Goal: Task Accomplishment & Management: Manage account settings

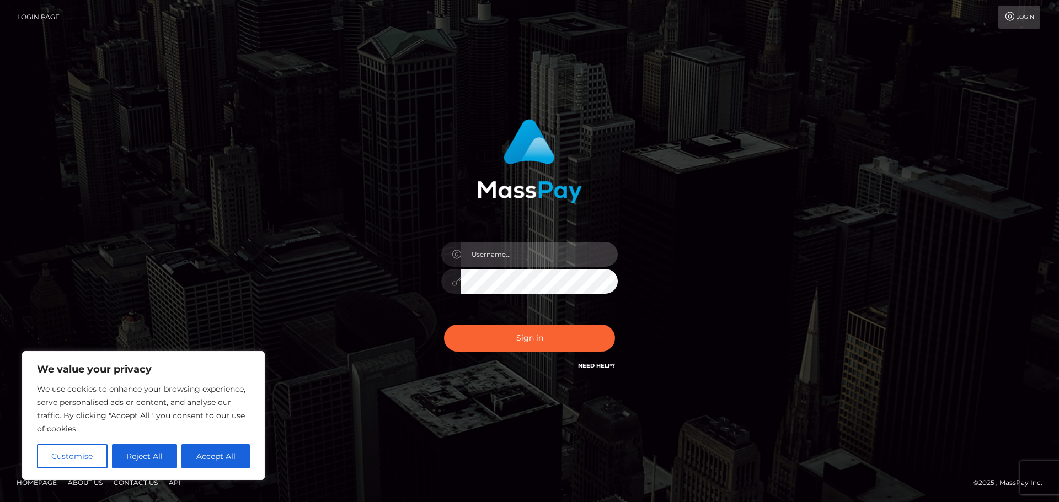
click at [499, 260] on input "text" at bounding box center [539, 254] width 157 height 25
click at [506, 255] on input "text" at bounding box center [539, 254] width 157 height 25
paste input "hilinepasses"
type input "hilinepasses"
click at [775, 143] on div "hilinepasses Sign in" at bounding box center [529, 251] width 629 height 281
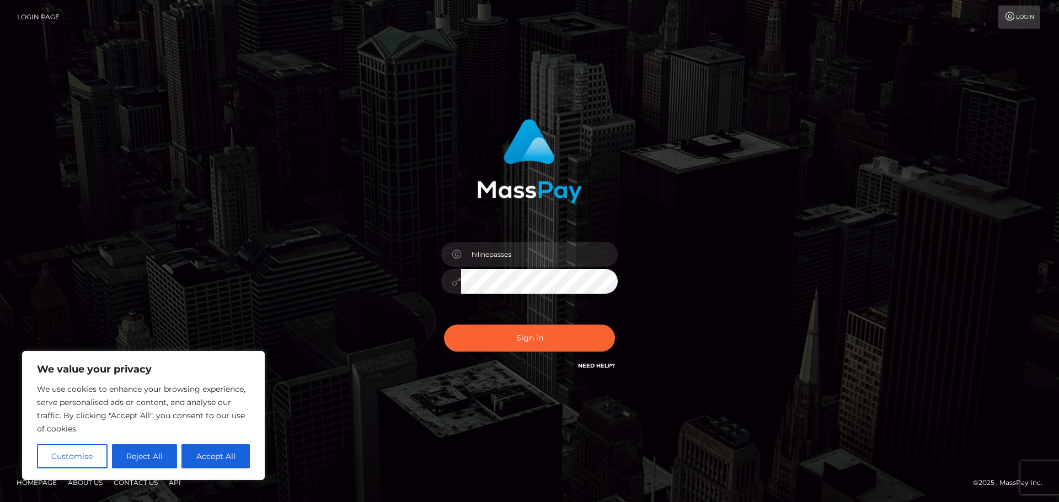
click at [602, 367] on link "Need Help?" at bounding box center [596, 365] width 37 height 7
click at [745, 390] on div "hilinepasses Sign in" at bounding box center [529, 251] width 629 height 281
click at [595, 333] on button "Sign in" at bounding box center [529, 338] width 171 height 27
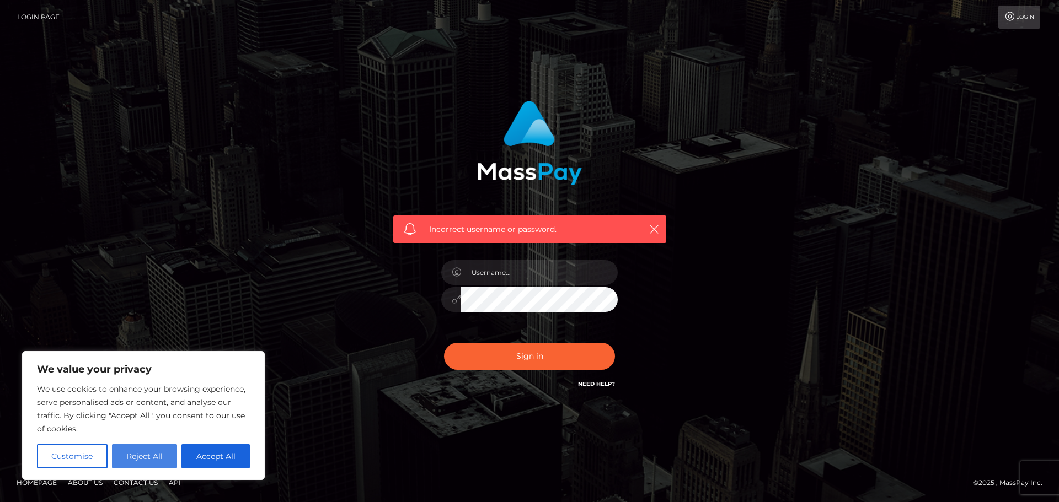
click at [143, 449] on button "Reject All" at bounding box center [145, 457] width 66 height 24
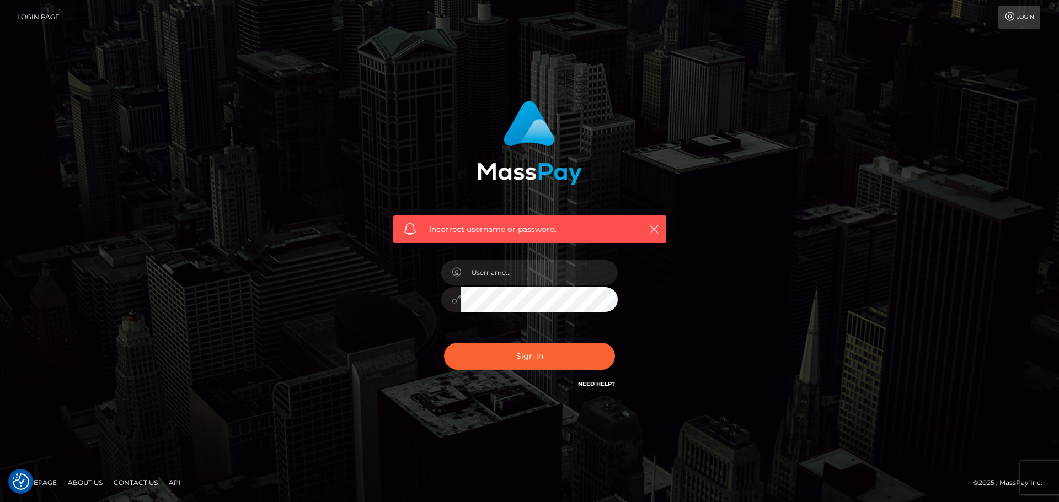
click at [24, 7] on link "Login Page" at bounding box center [38, 17] width 42 height 23
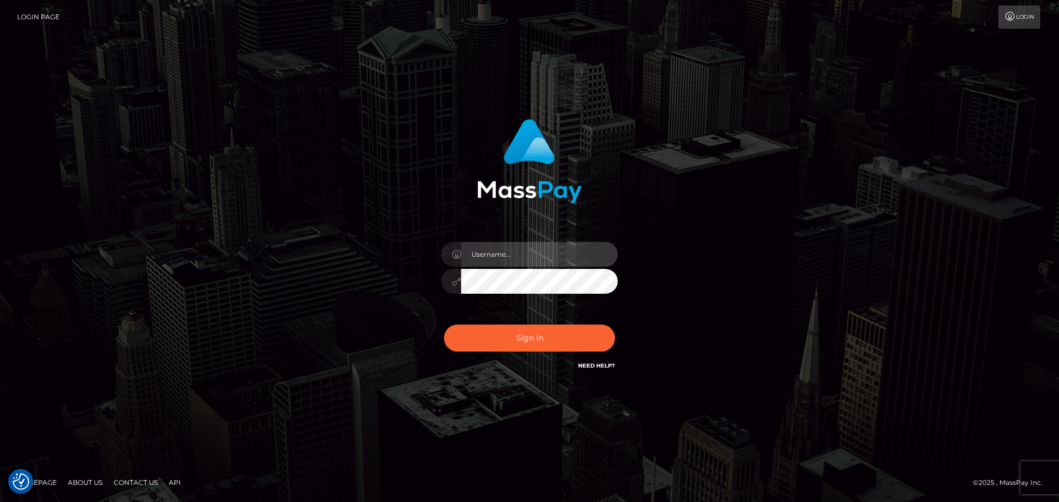
click at [548, 263] on input "text" at bounding box center [539, 254] width 157 height 25
click at [456, 258] on icon at bounding box center [456, 254] width 9 height 9
click at [533, 265] on input "text" at bounding box center [539, 254] width 157 height 25
paste input "hilinepasses"
type input "hilinepasses"
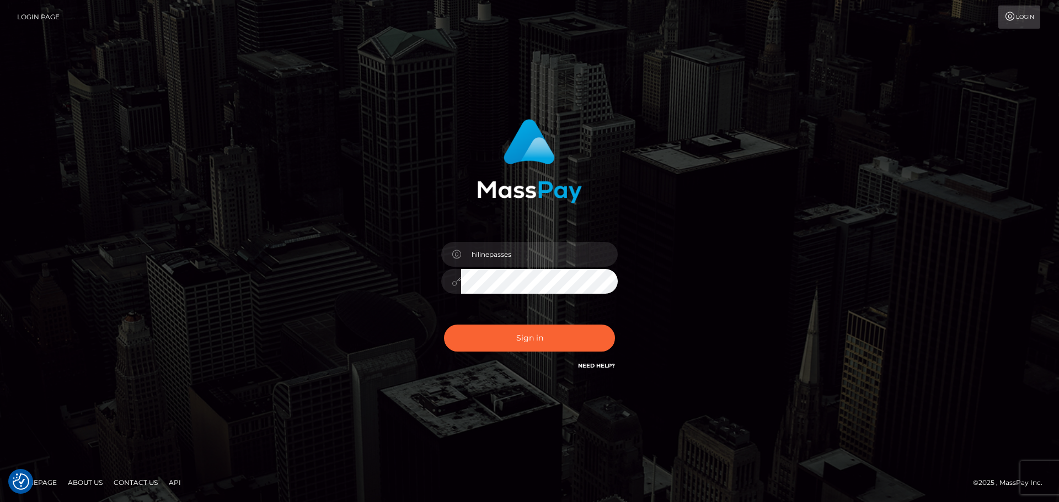
click at [762, 279] on div "hilinepasses Sign in" at bounding box center [529, 251] width 629 height 281
click at [541, 340] on button "Sign in" at bounding box center [529, 338] width 171 height 27
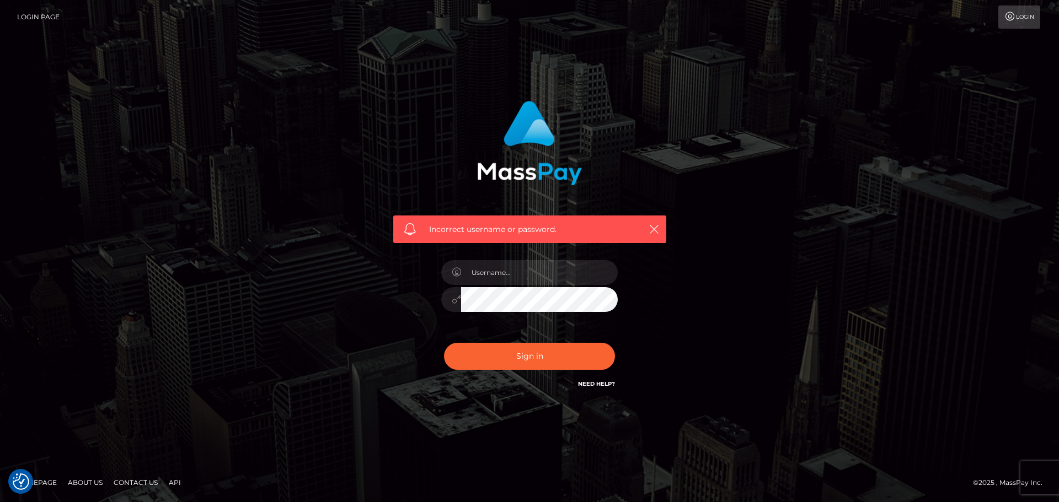
click at [590, 382] on link "Need Help?" at bounding box center [596, 384] width 37 height 7
click at [459, 427] on div "Incorrect username or password." at bounding box center [529, 251] width 1059 height 483
